Goal: Navigation & Orientation: Find specific page/section

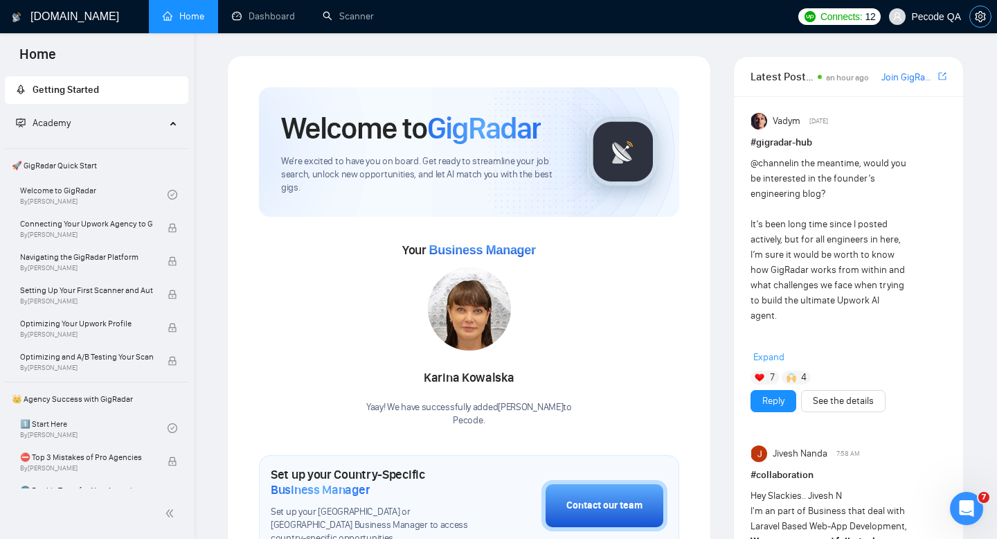
click at [982, 11] on icon "setting" at bounding box center [980, 16] width 11 height 11
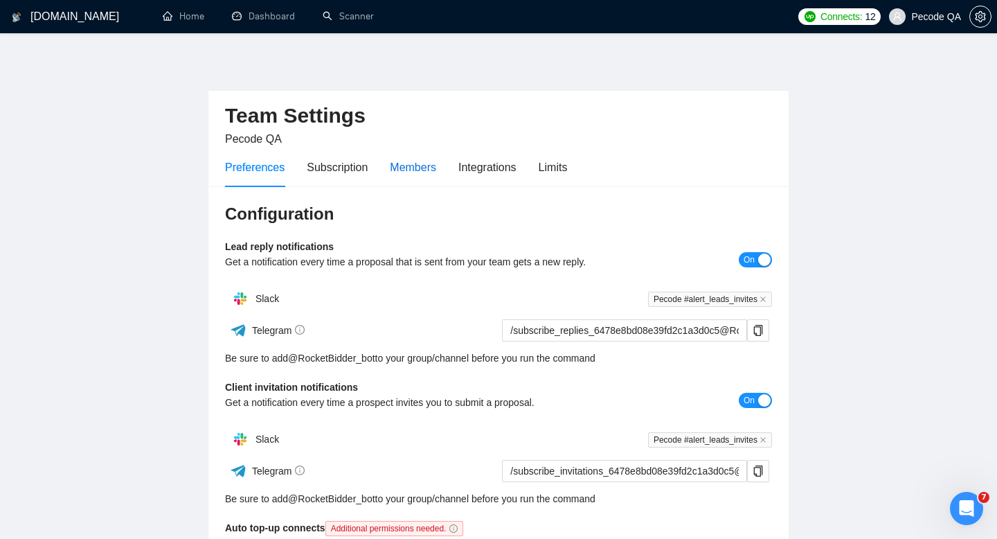
click at [436, 165] on div "Members" at bounding box center [413, 167] width 46 height 17
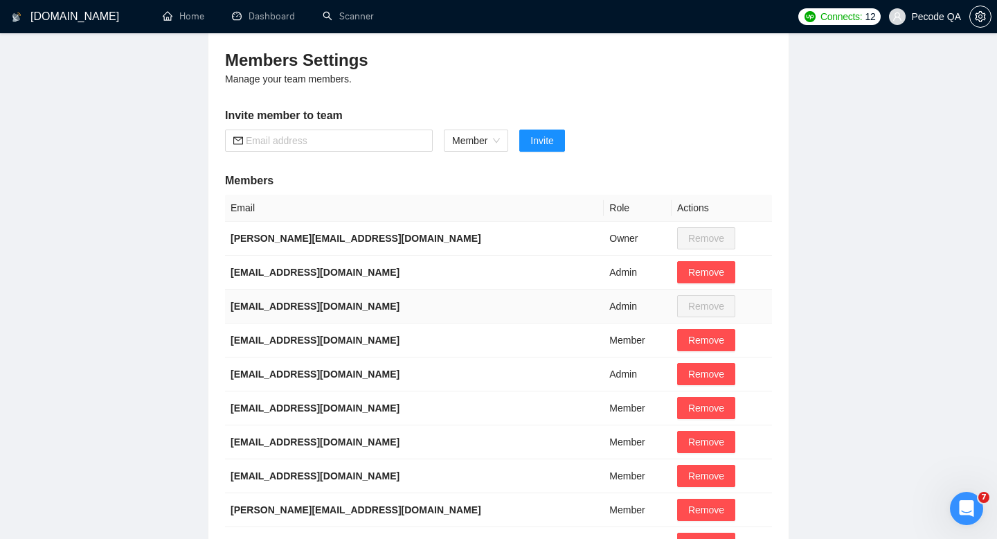
scroll to position [276, 0]
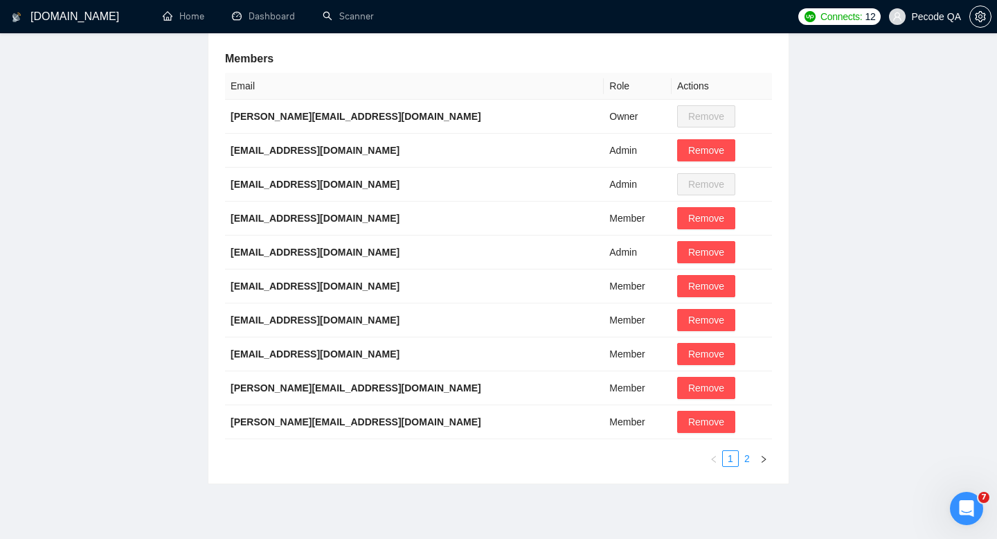
click at [745, 459] on link "2" at bounding box center [746, 458] width 15 height 15
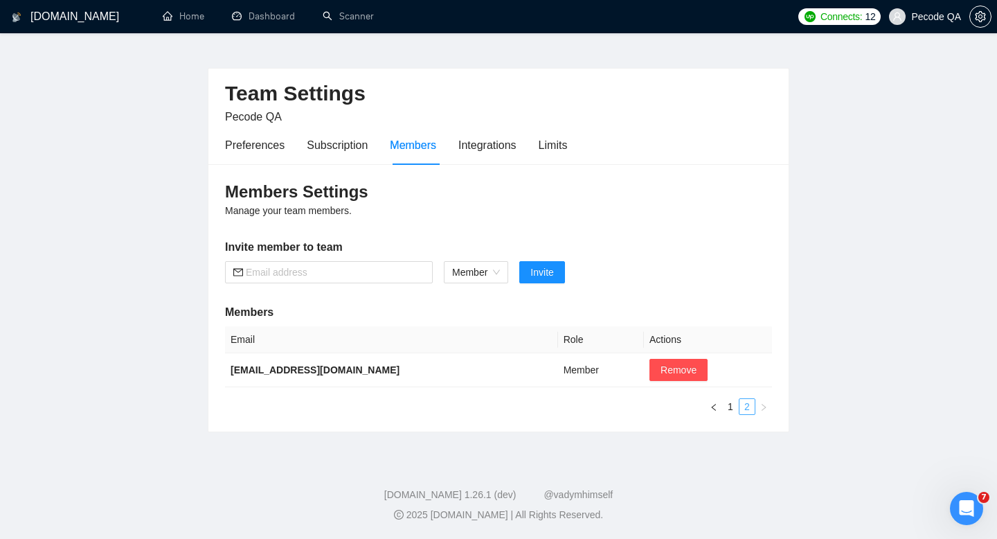
scroll to position [22, 0]
click at [732, 408] on link "1" at bounding box center [730, 406] width 15 height 15
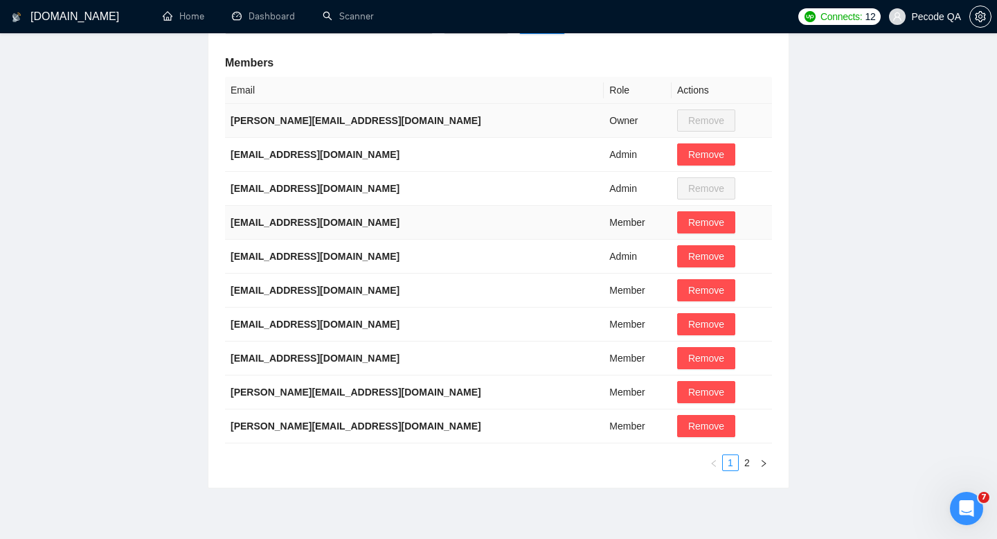
scroll to position [276, 0]
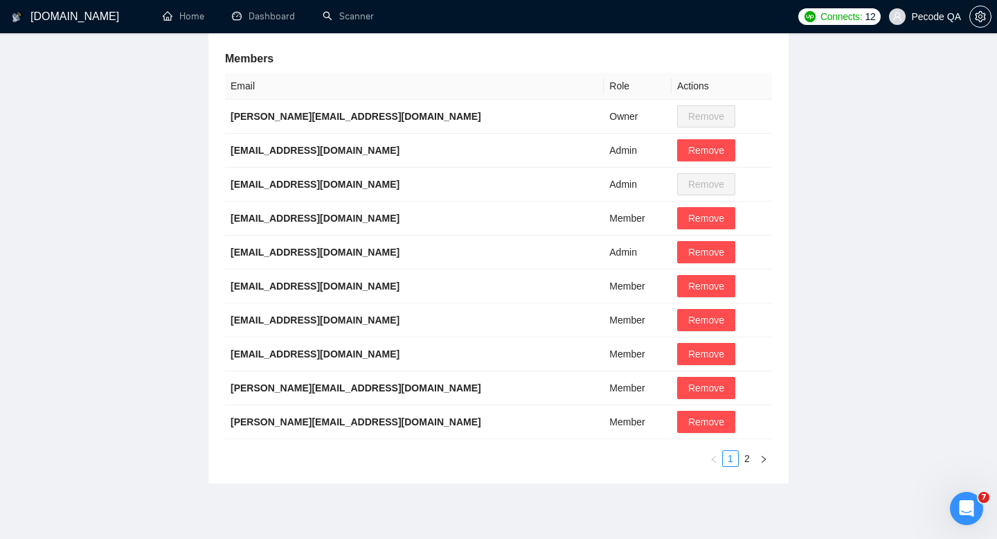
click at [940, 17] on span "Pecode QA" at bounding box center [936, 17] width 50 height 0
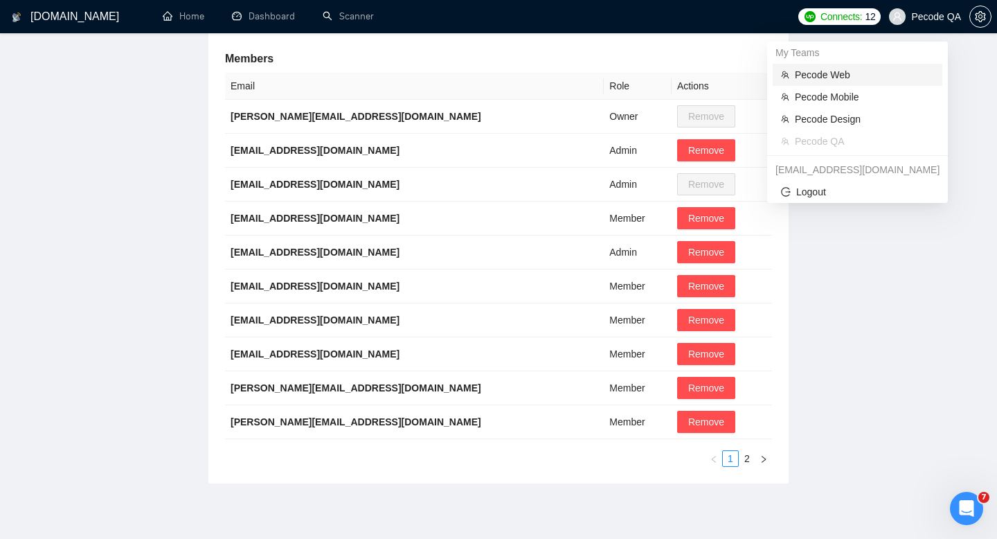
click at [878, 80] on span "Pecode Web" at bounding box center [864, 74] width 139 height 15
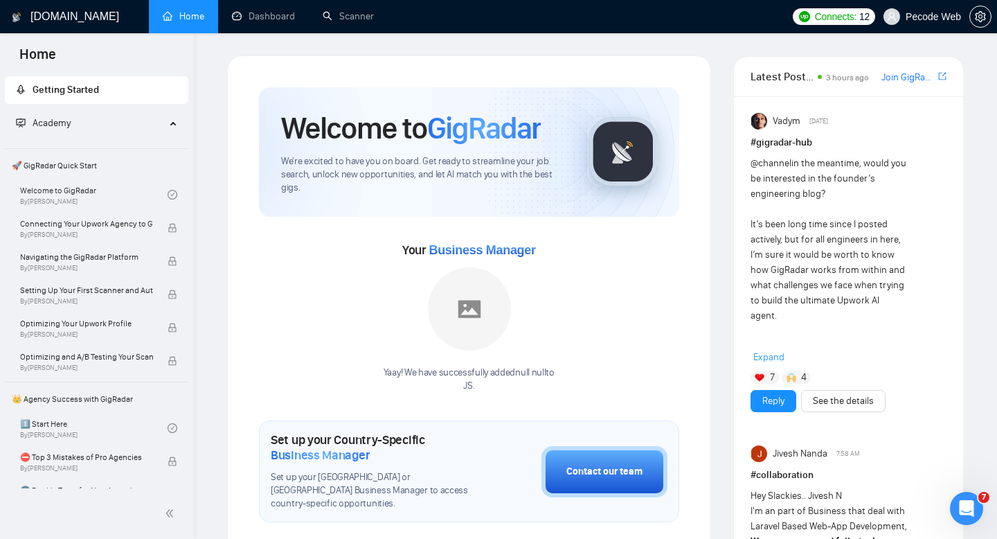
click at [995, 24] on div "Connects: 12 Pecode Web" at bounding box center [891, 16] width 212 height 33
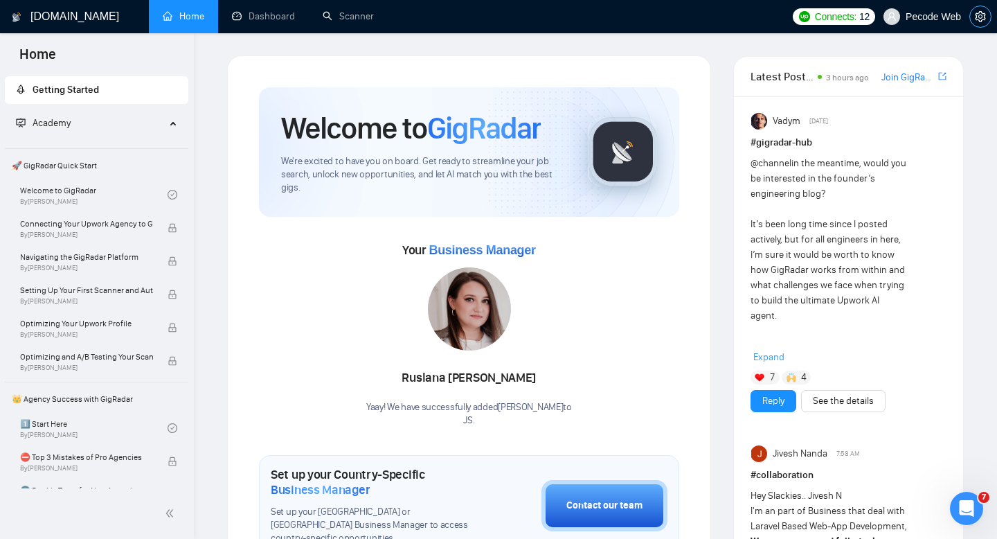
click at [989, 19] on span "setting" at bounding box center [980, 16] width 21 height 11
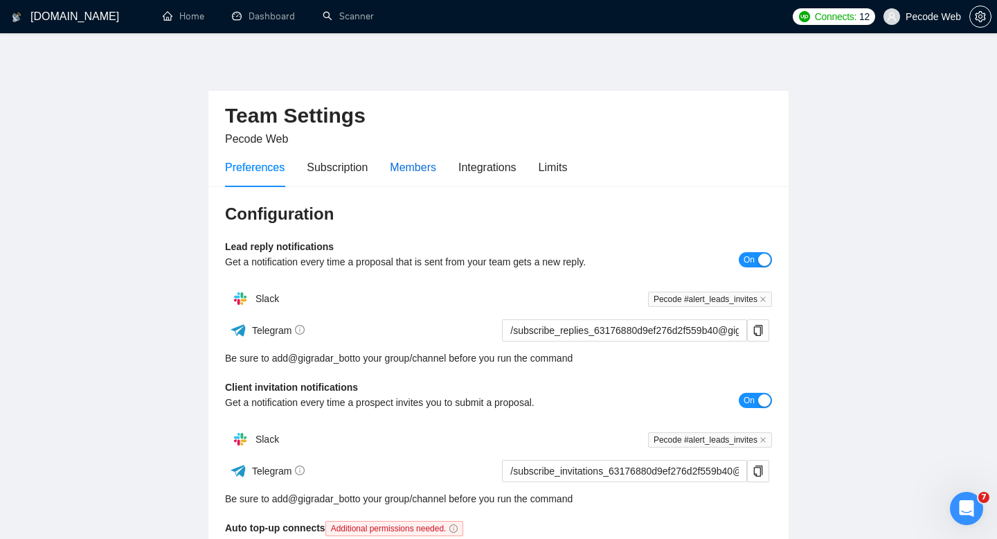
click at [435, 172] on div "Members" at bounding box center [413, 167] width 46 height 17
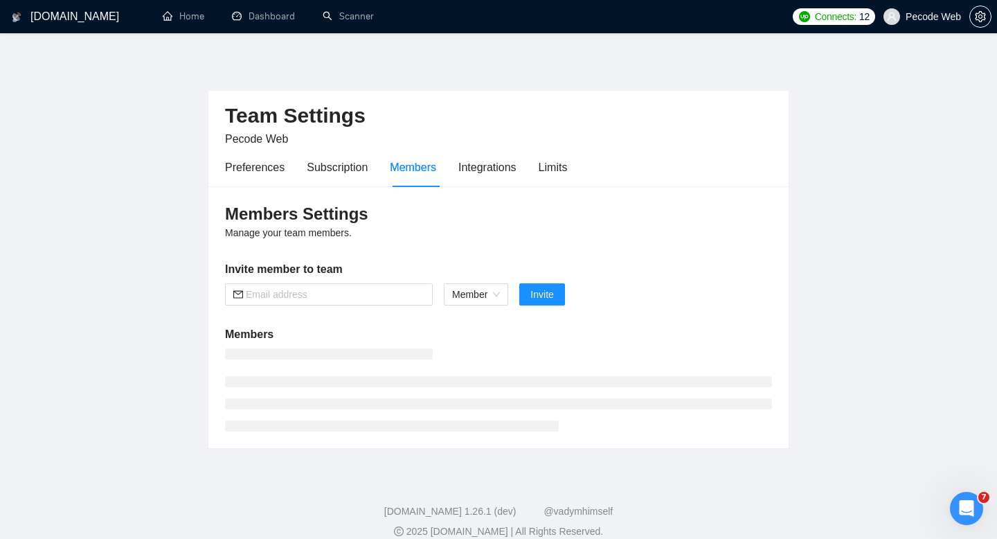
scroll to position [17, 0]
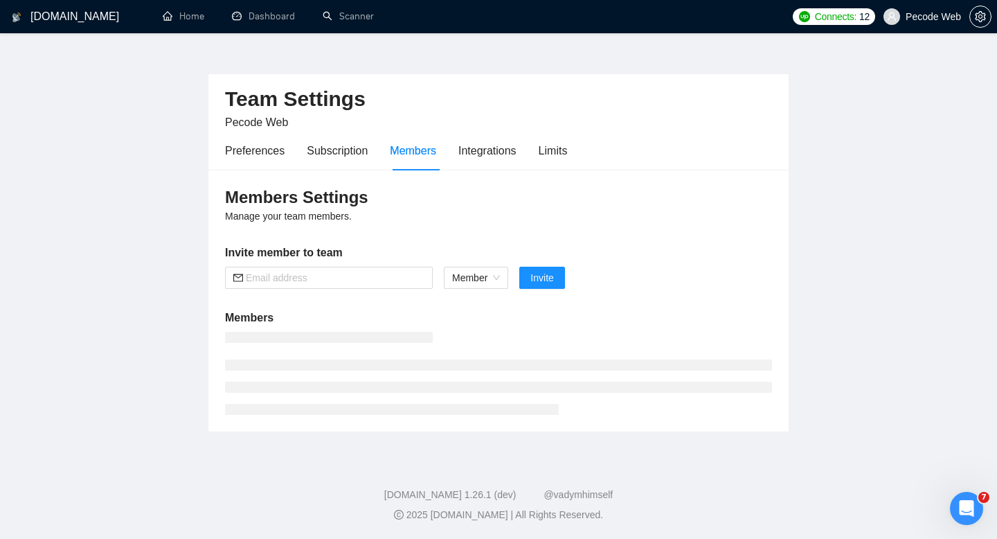
drag, startPoint x: 352, startPoint y: 159, endPoint x: 434, endPoint y: 159, distance: 82.4
click at [352, 159] on div "Subscription" at bounding box center [337, 150] width 61 height 39
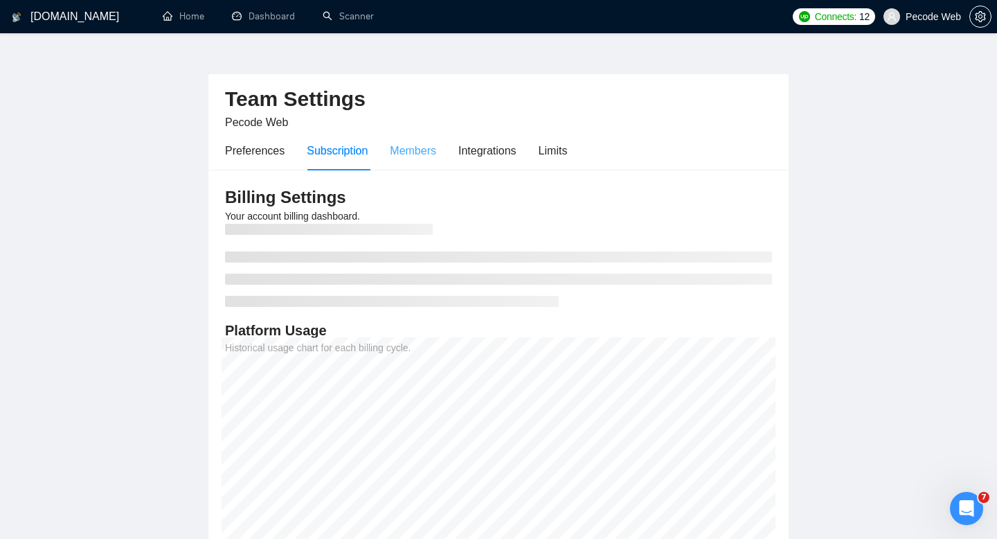
click at [434, 159] on div "Members" at bounding box center [413, 150] width 46 height 39
